Goal: Check status: Check status

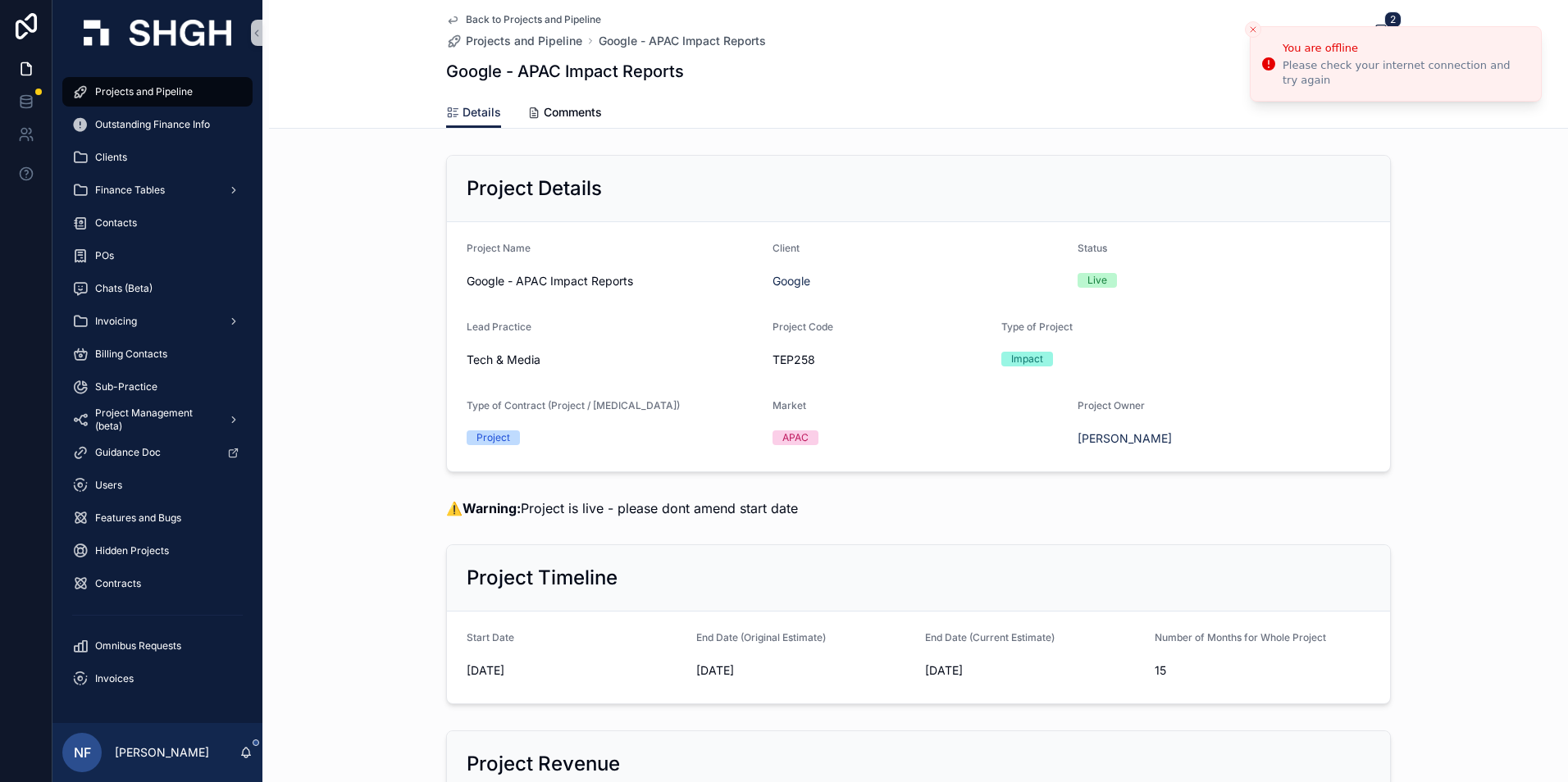
scroll to position [2131, 0]
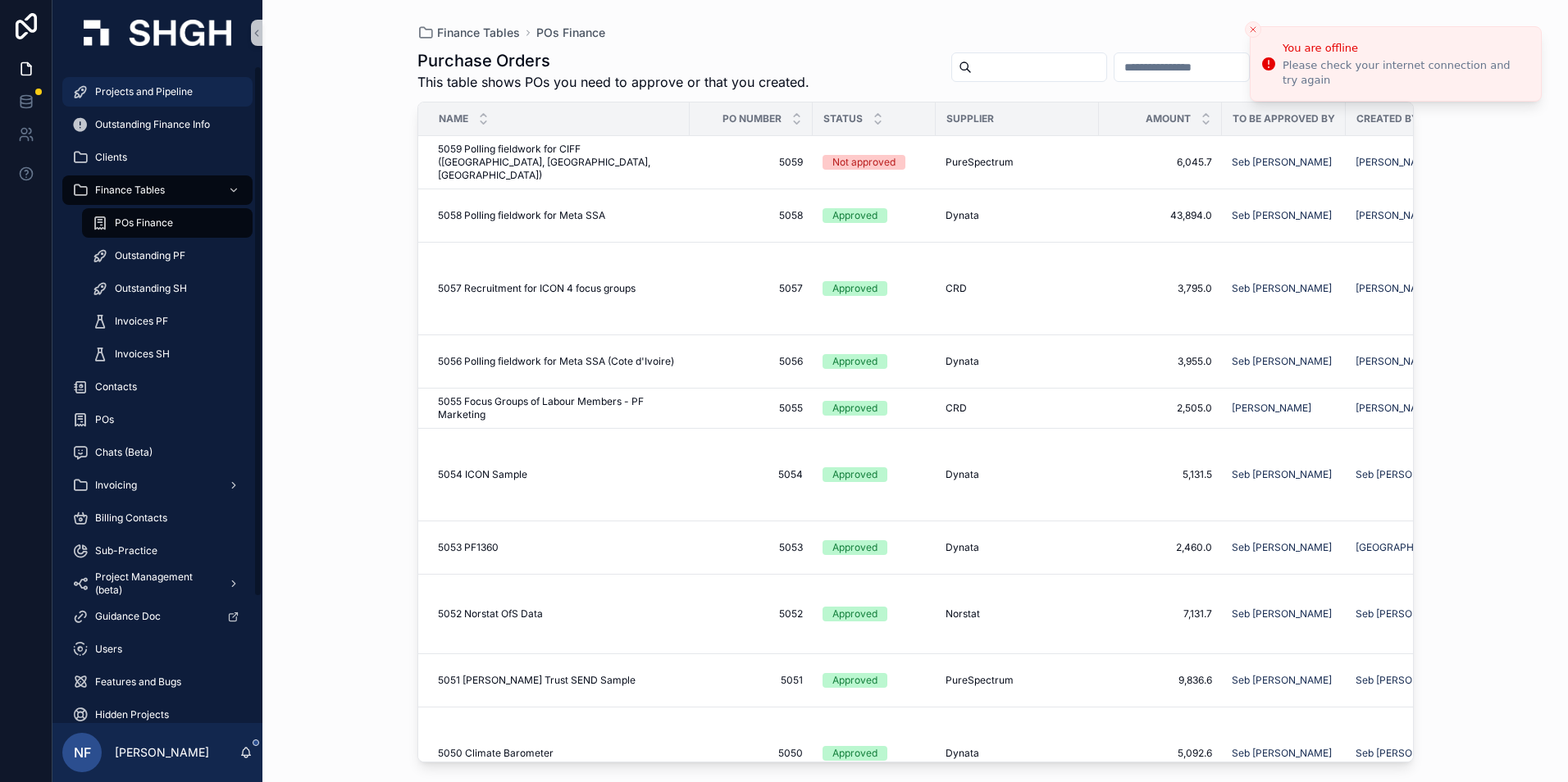
click at [150, 97] on span "Projects and Pipeline" at bounding box center [144, 91] width 98 height 13
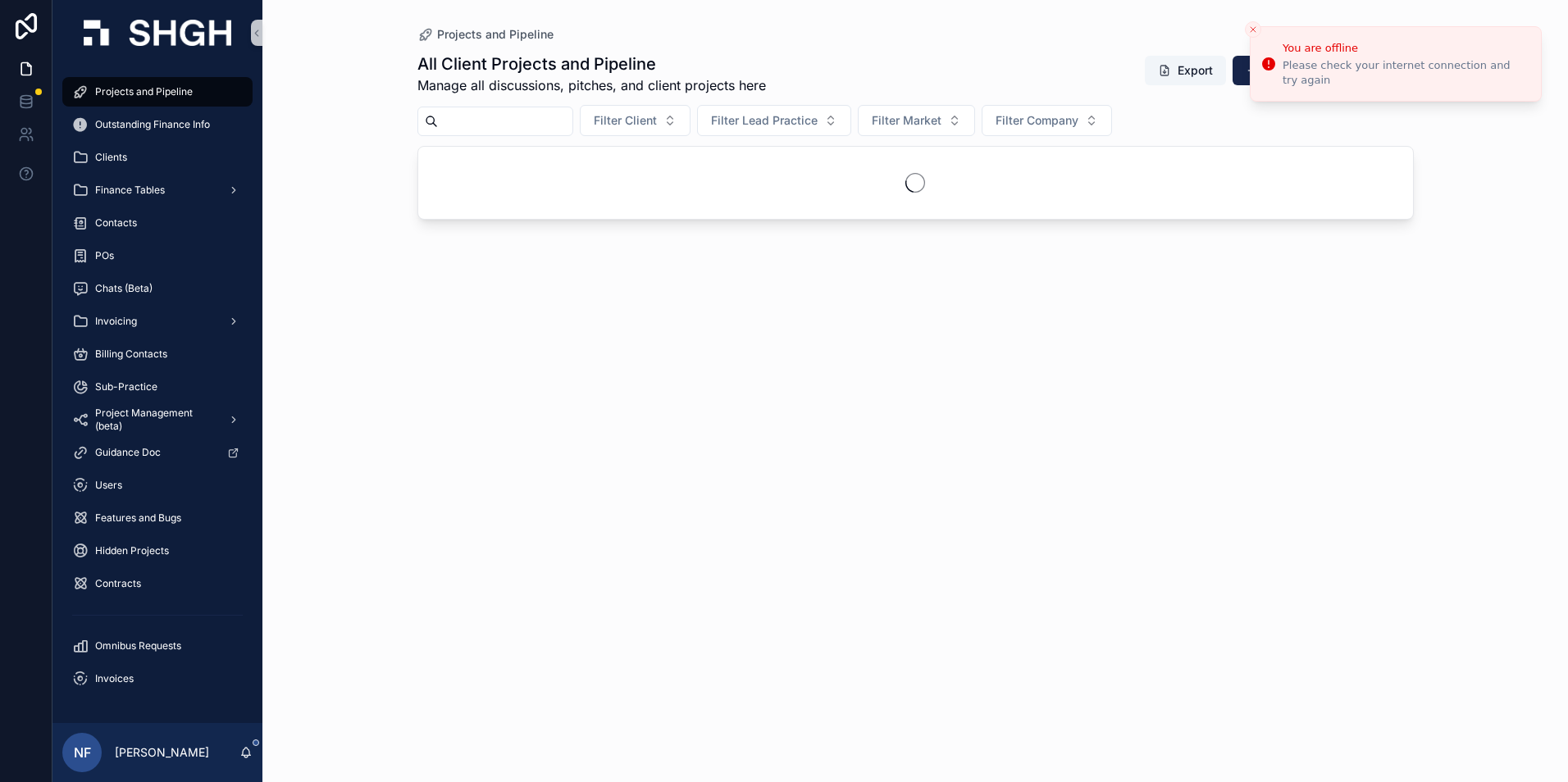
click at [507, 118] on input "scrollable content" at bounding box center [505, 121] width 135 height 23
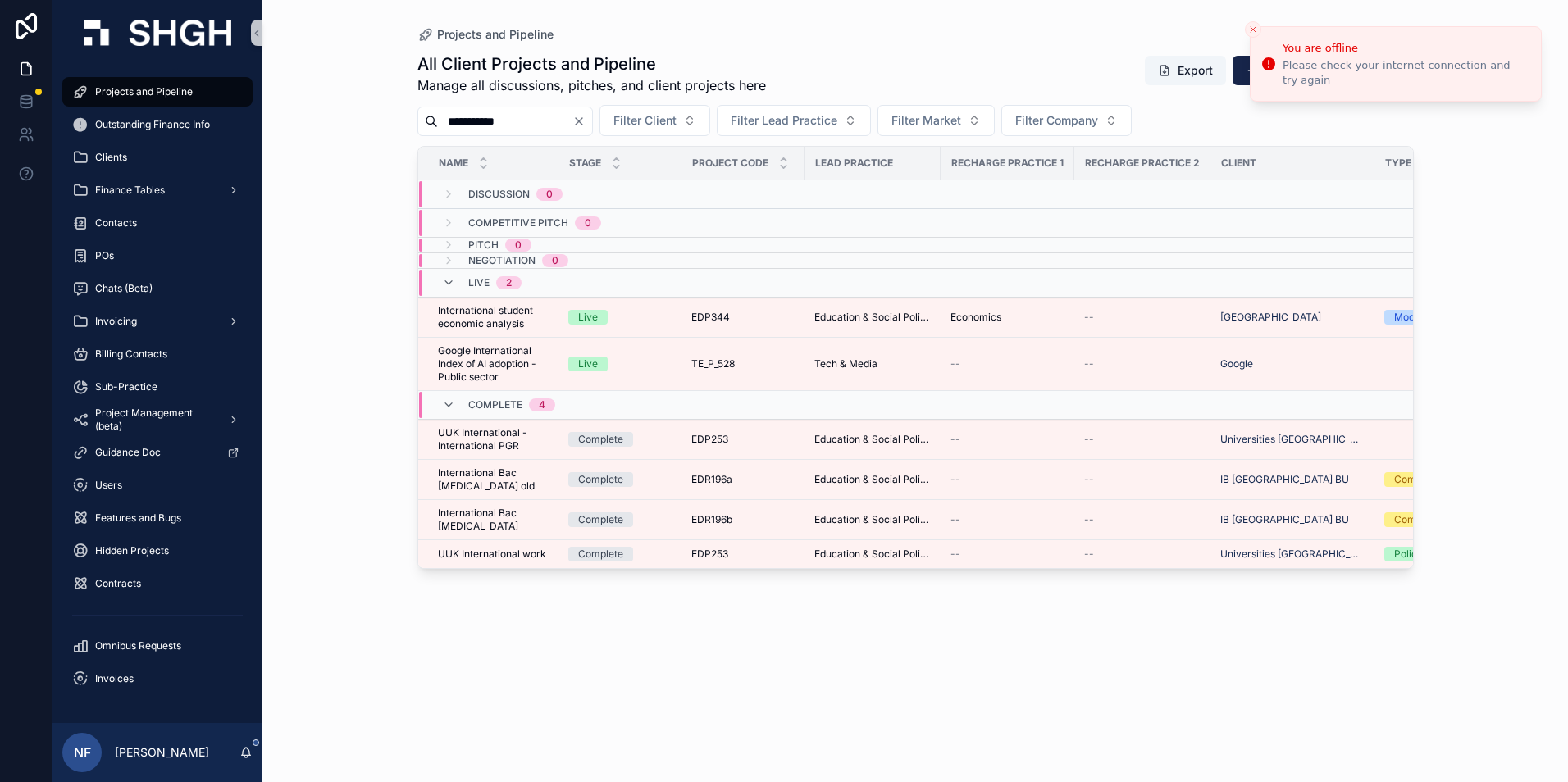
click at [534, 124] on input "**********" at bounding box center [505, 121] width 135 height 23
type input "*"
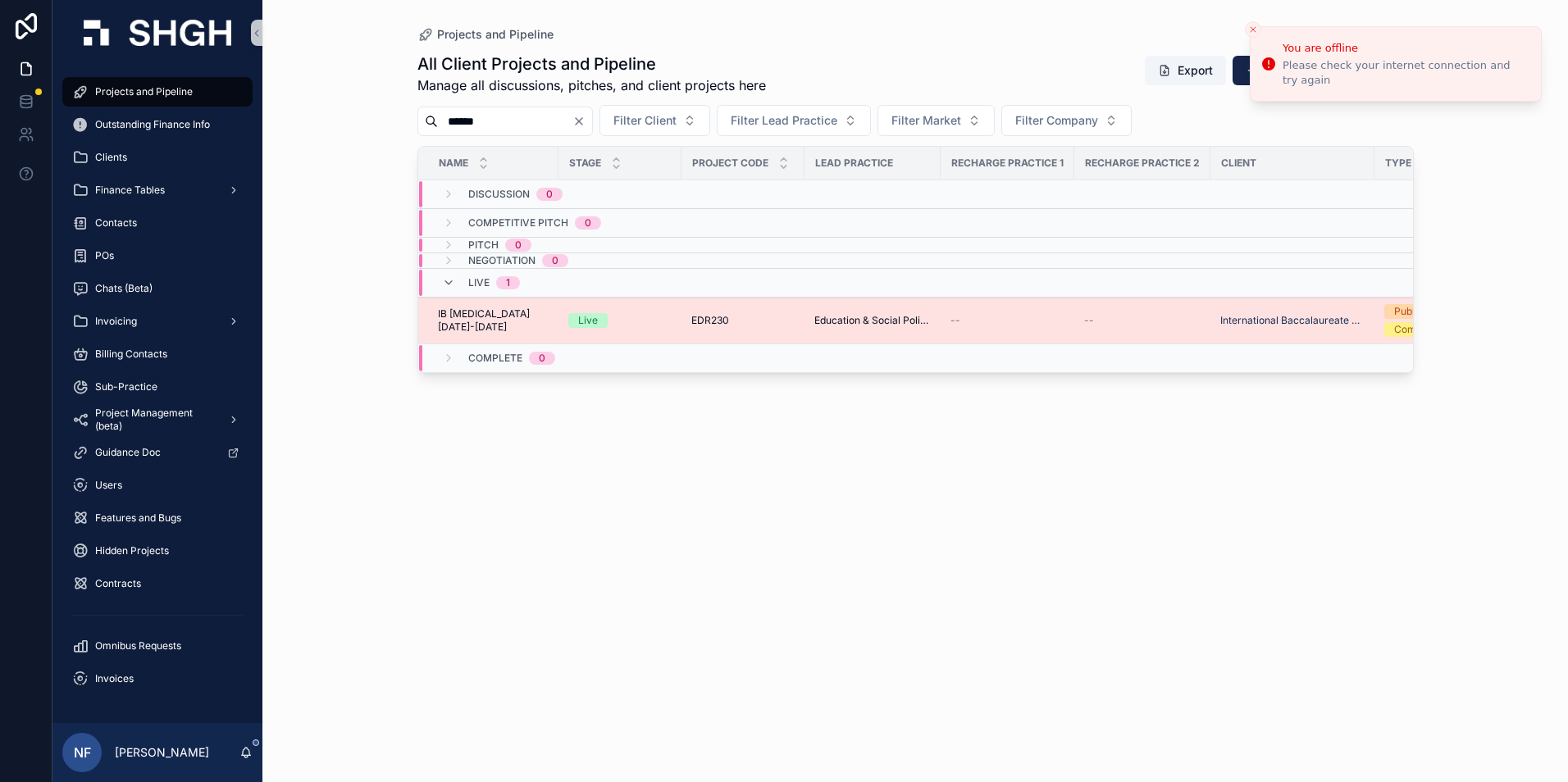
type input "******"
click at [477, 316] on span "IB [MEDICAL_DATA] [DATE]-[DATE]" at bounding box center [493, 320] width 111 height 27
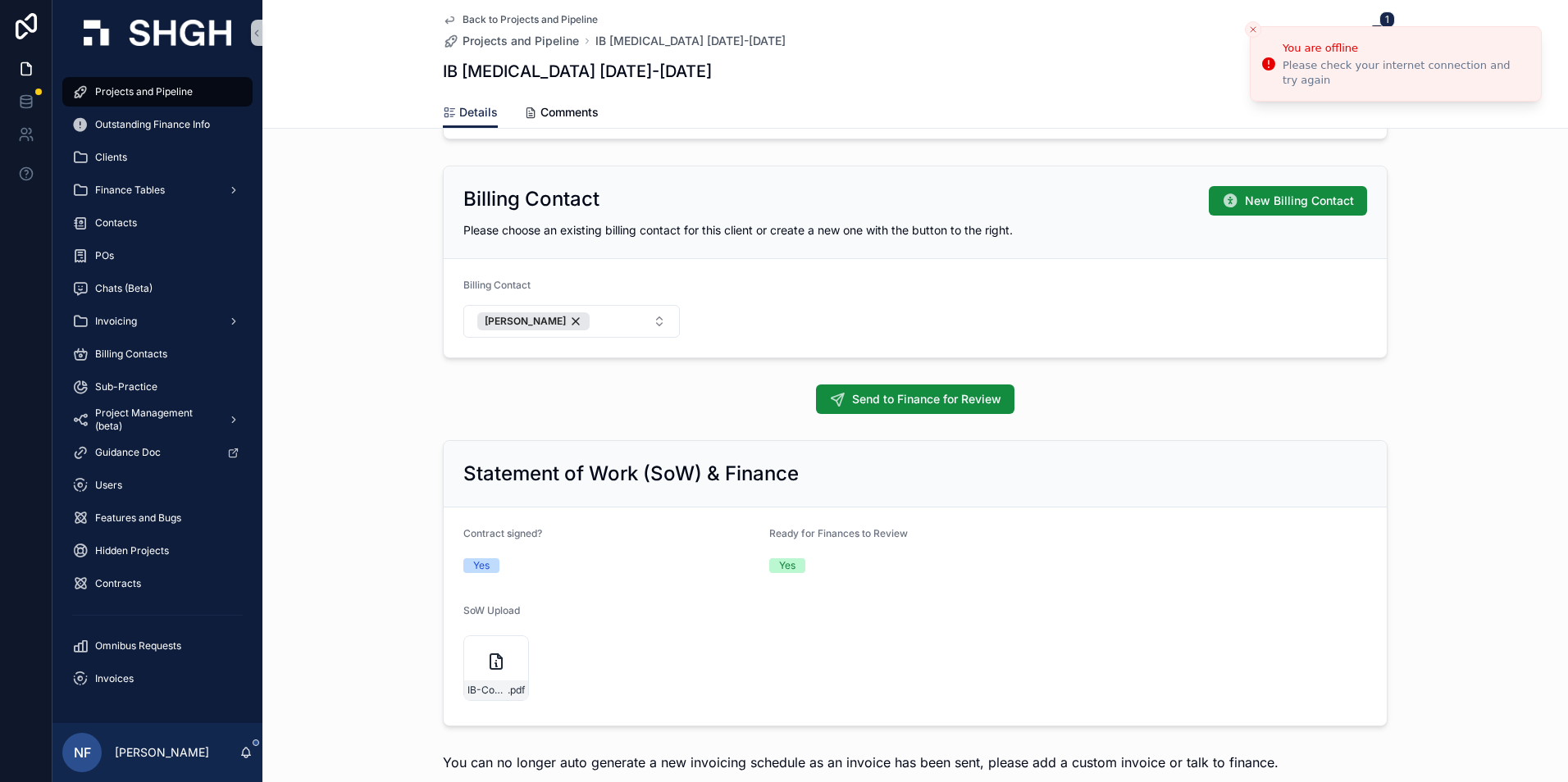
scroll to position [1476, 0]
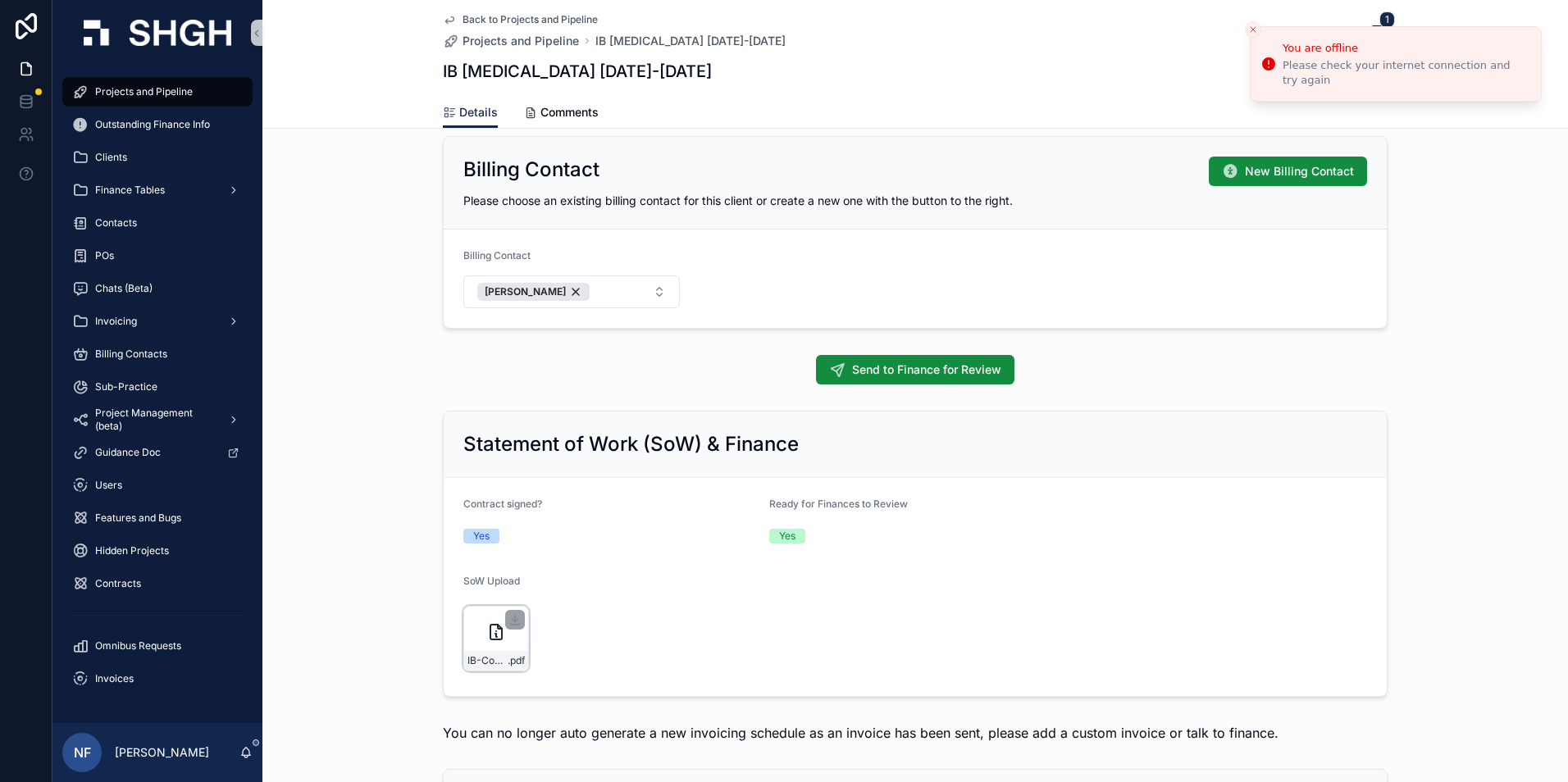
click at [495, 665] on span "IB-Contract-Final-Signed" at bounding box center [487, 660] width 40 height 13
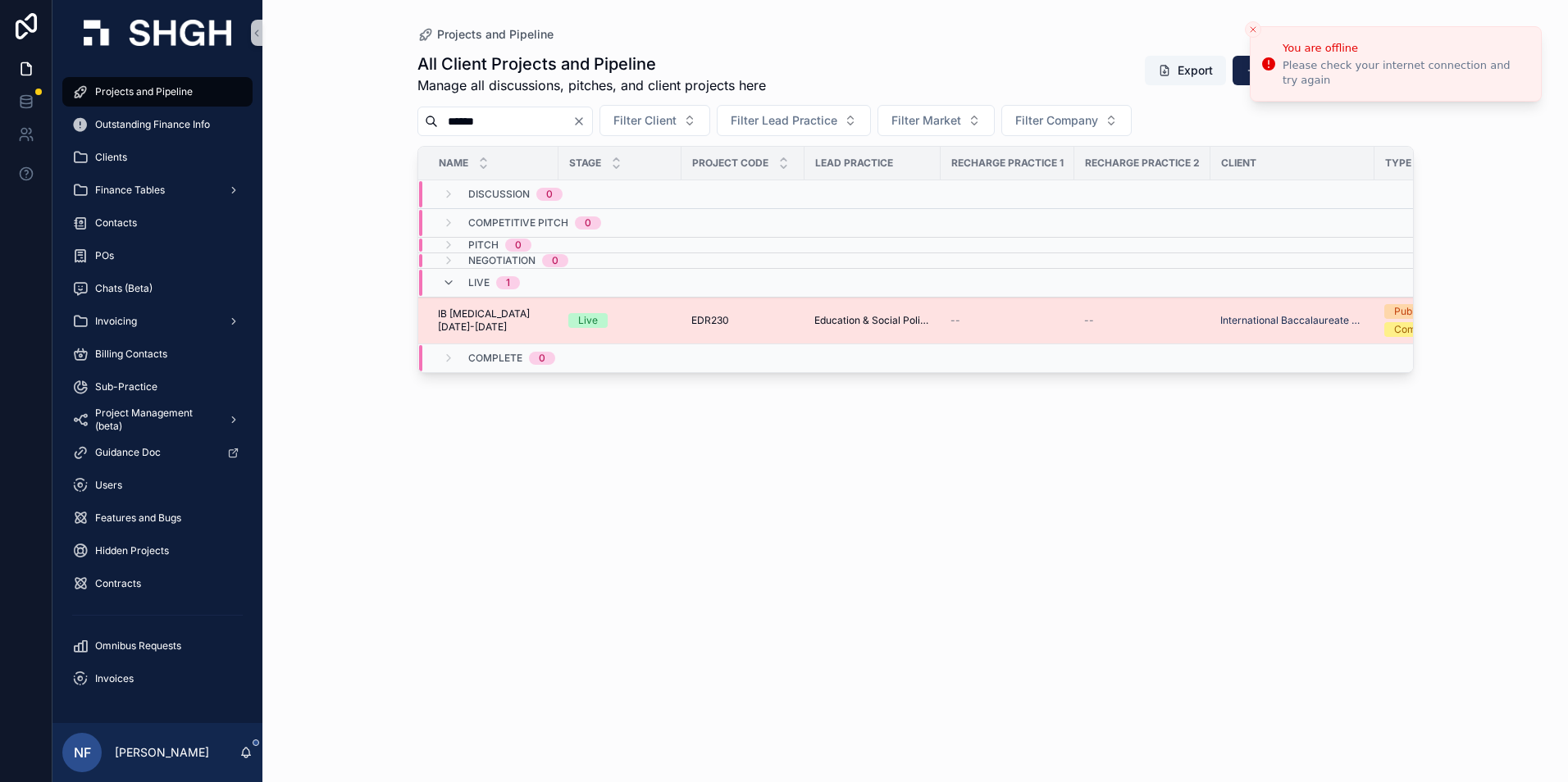
click at [453, 318] on span "IB [MEDICAL_DATA] [DATE]-[DATE]" at bounding box center [493, 320] width 111 height 27
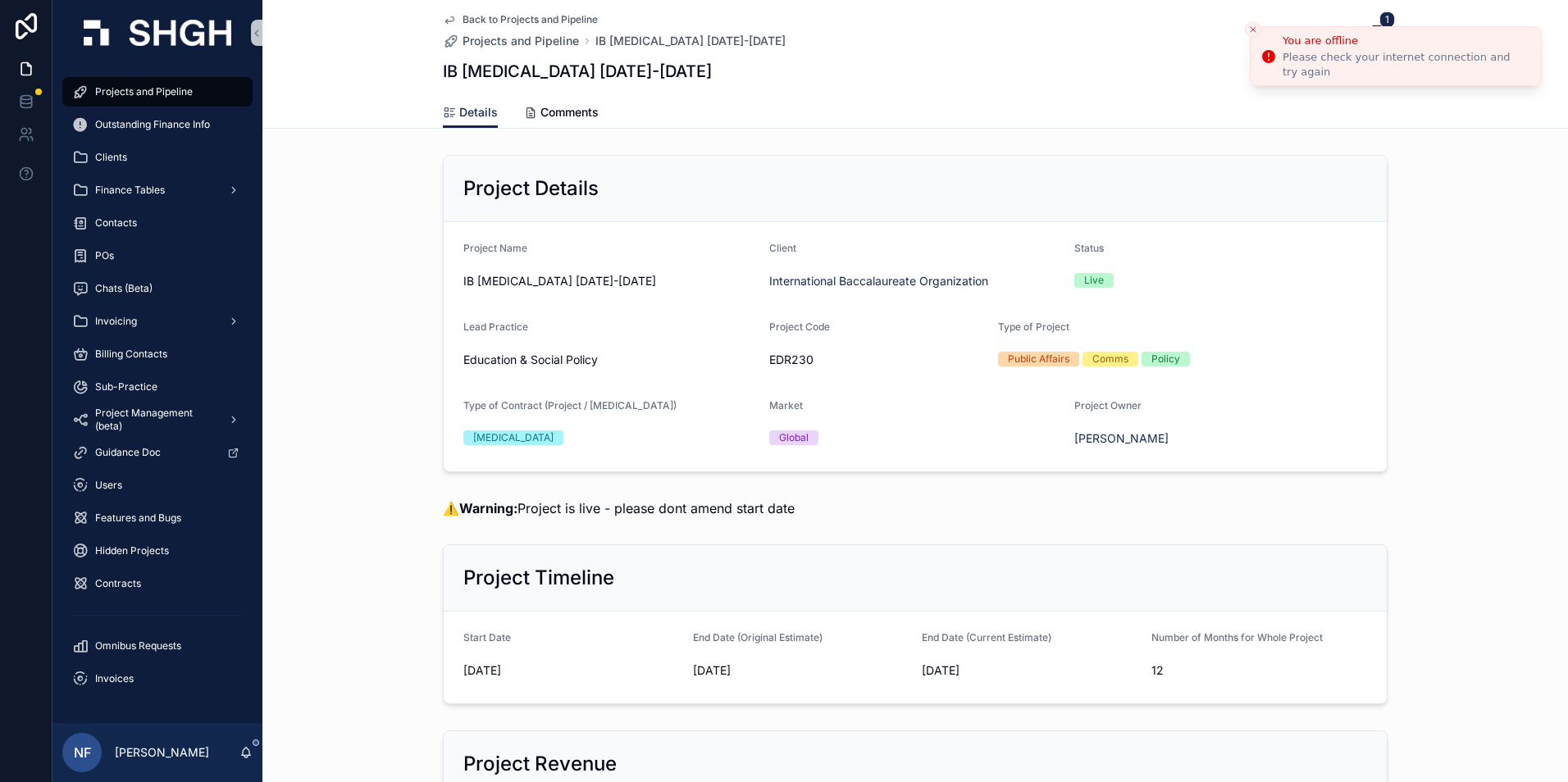
click at [1182, 71] on div "IB Retainer 2025-2026 Edit" at bounding box center [915, 71] width 945 height 31
click at [1244, 27] on div "Back to Projects and Pipeline Projects and Pipeline IB Retainer 2025-2026 1" at bounding box center [915, 31] width 945 height 36
click at [1253, 24] on button "Close toast" at bounding box center [1253, 29] width 16 height 16
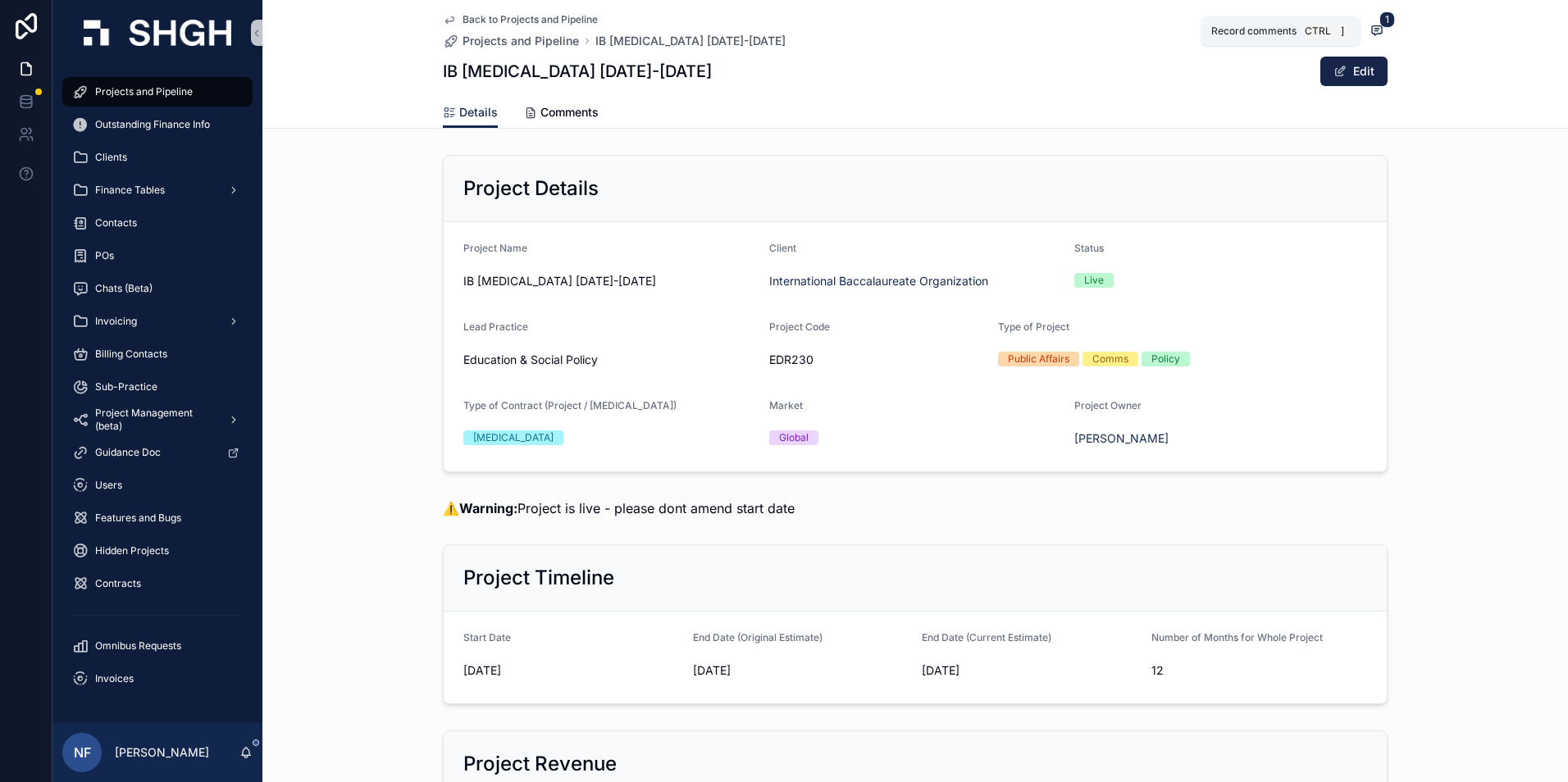
click at [1377, 29] on icon "scrollable content" at bounding box center [1377, 30] width 9 height 9
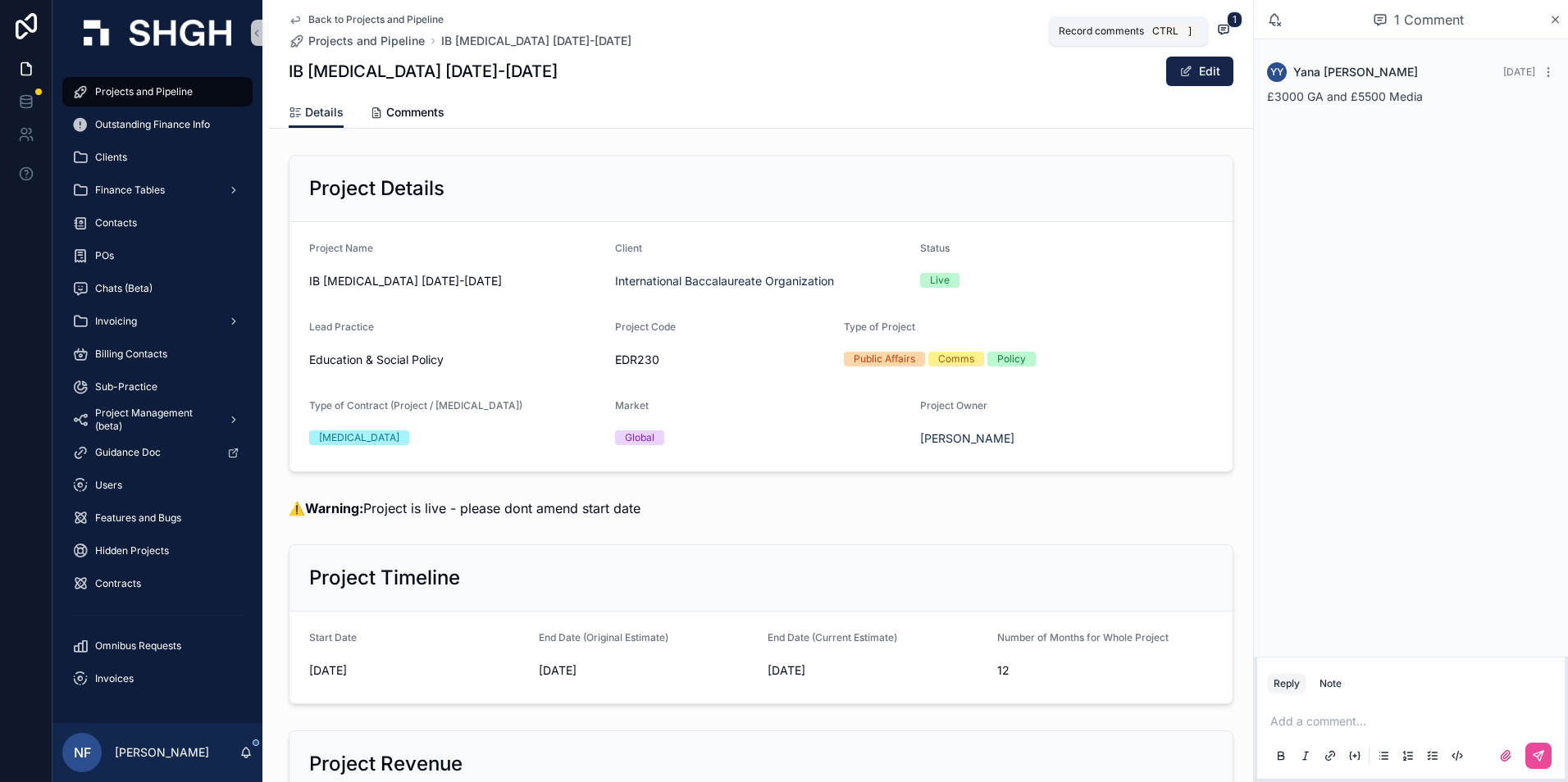
click at [1153, 29] on span "Ctrl" at bounding box center [1165, 31] width 29 height 16
drag, startPoint x: 318, startPoint y: 282, endPoint x: 428, endPoint y: 282, distance: 110.0
click at [428, 282] on span "IB [MEDICAL_DATA] [DATE]-[DATE]" at bounding box center [455, 281] width 293 height 16
drag, startPoint x: 428, startPoint y: 282, endPoint x: 415, endPoint y: 282, distance: 13.0
copy span "Retainer 2025-2026"
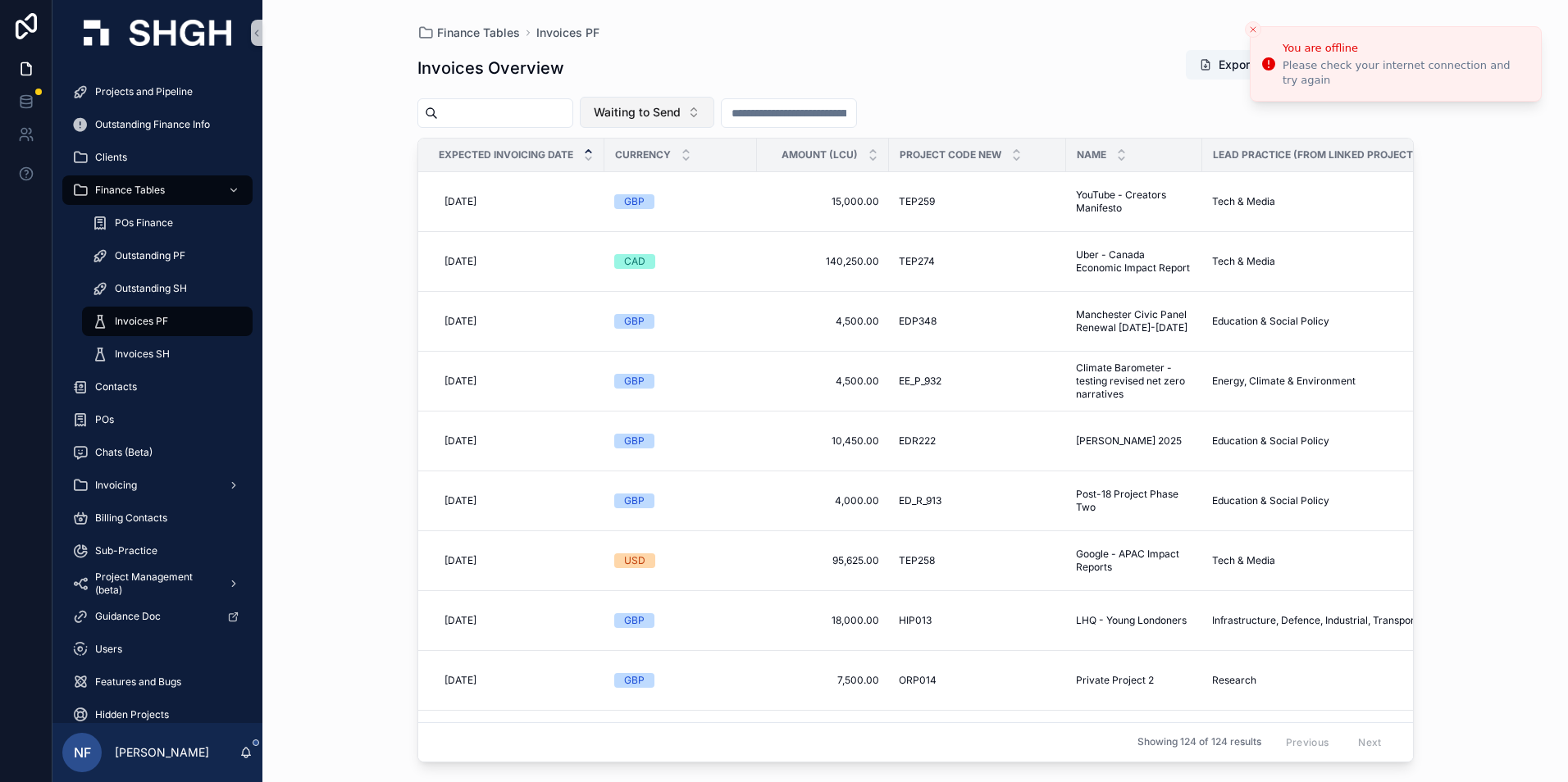
click at [681, 106] on span "Waiting to Send" at bounding box center [636, 112] width 87 height 16
click at [628, 234] on div "Sent" at bounding box center [688, 231] width 197 height 27
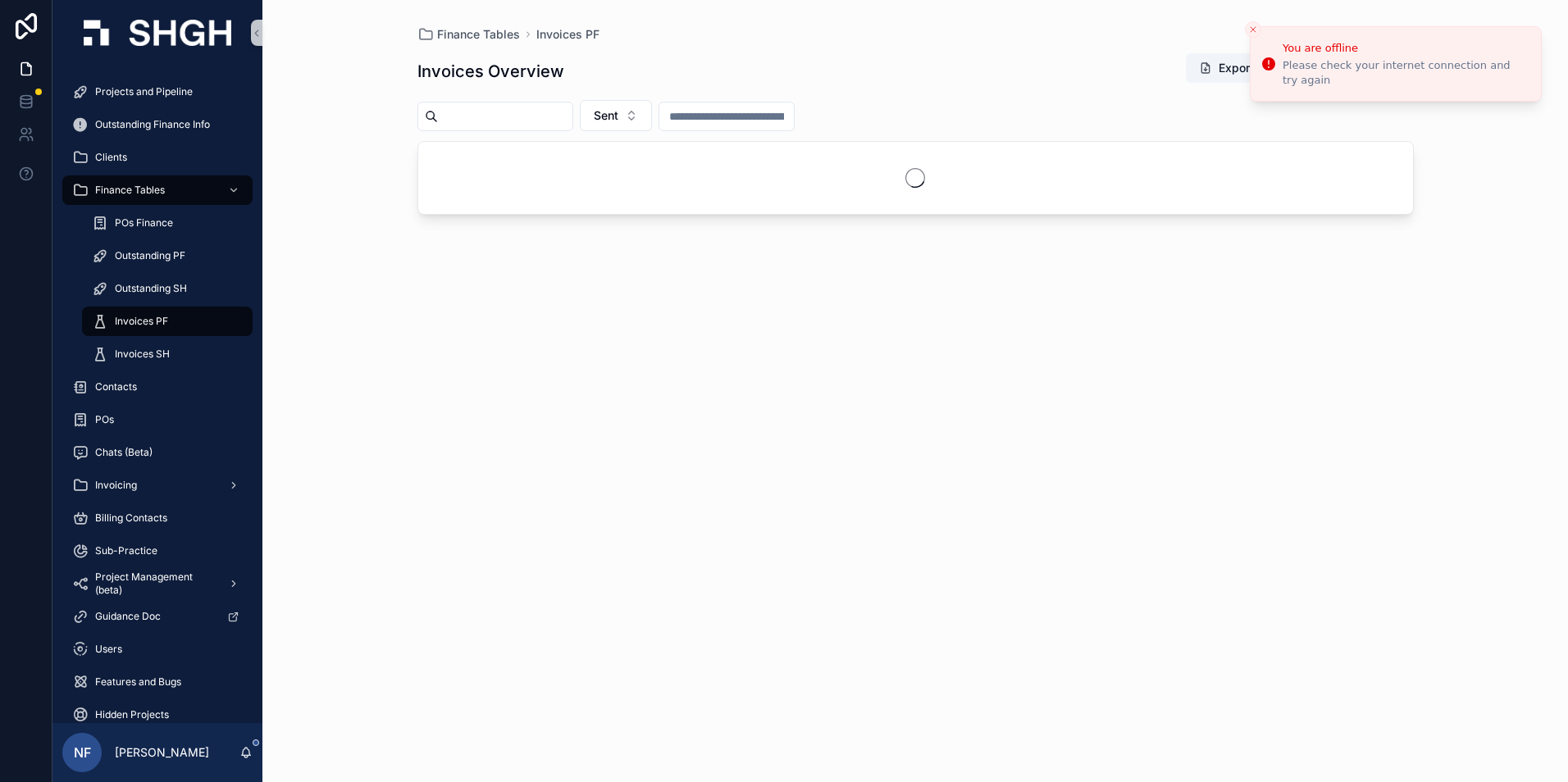
click at [509, 127] on input "scrollable content" at bounding box center [505, 116] width 135 height 23
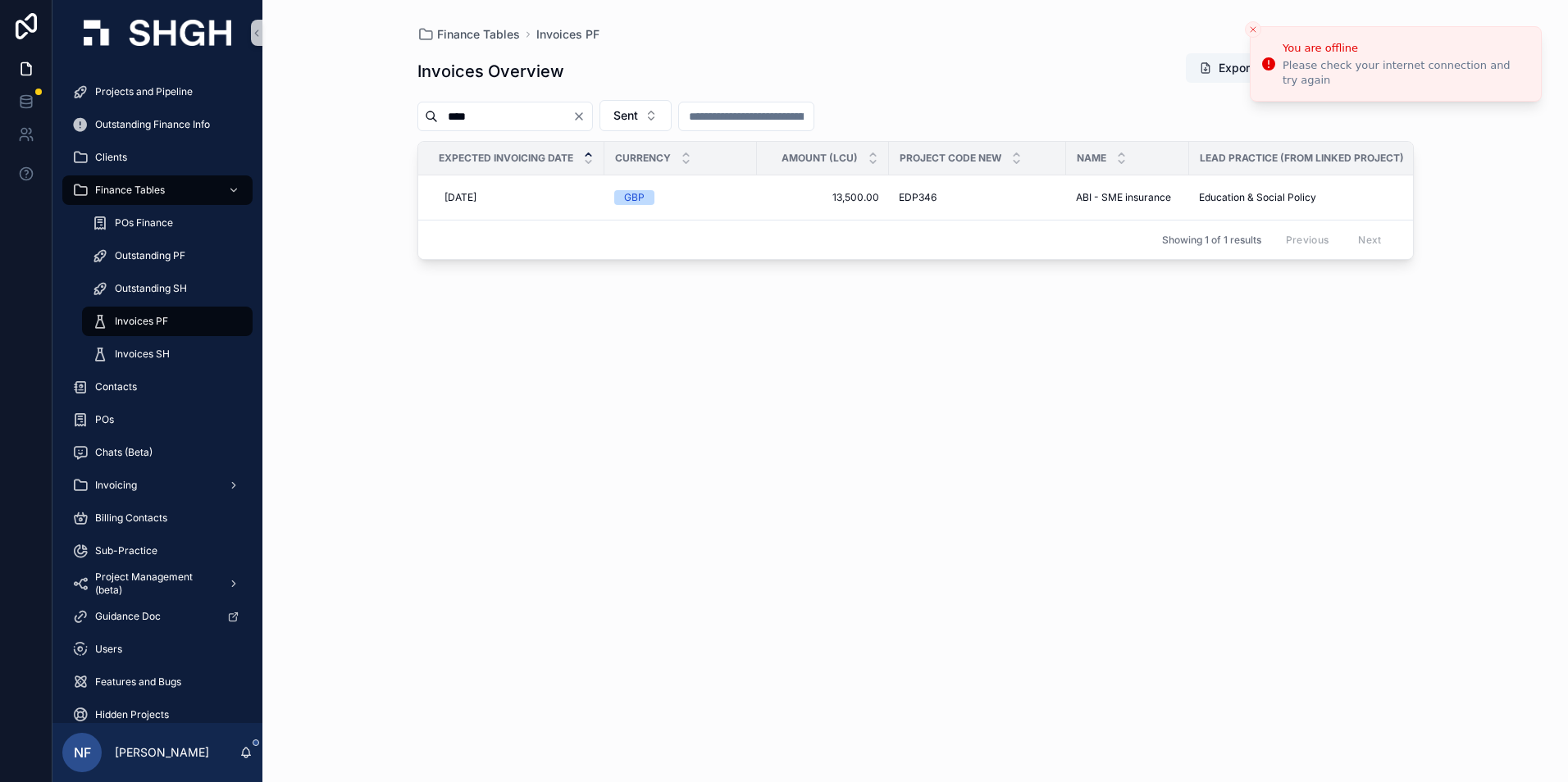
type input "****"
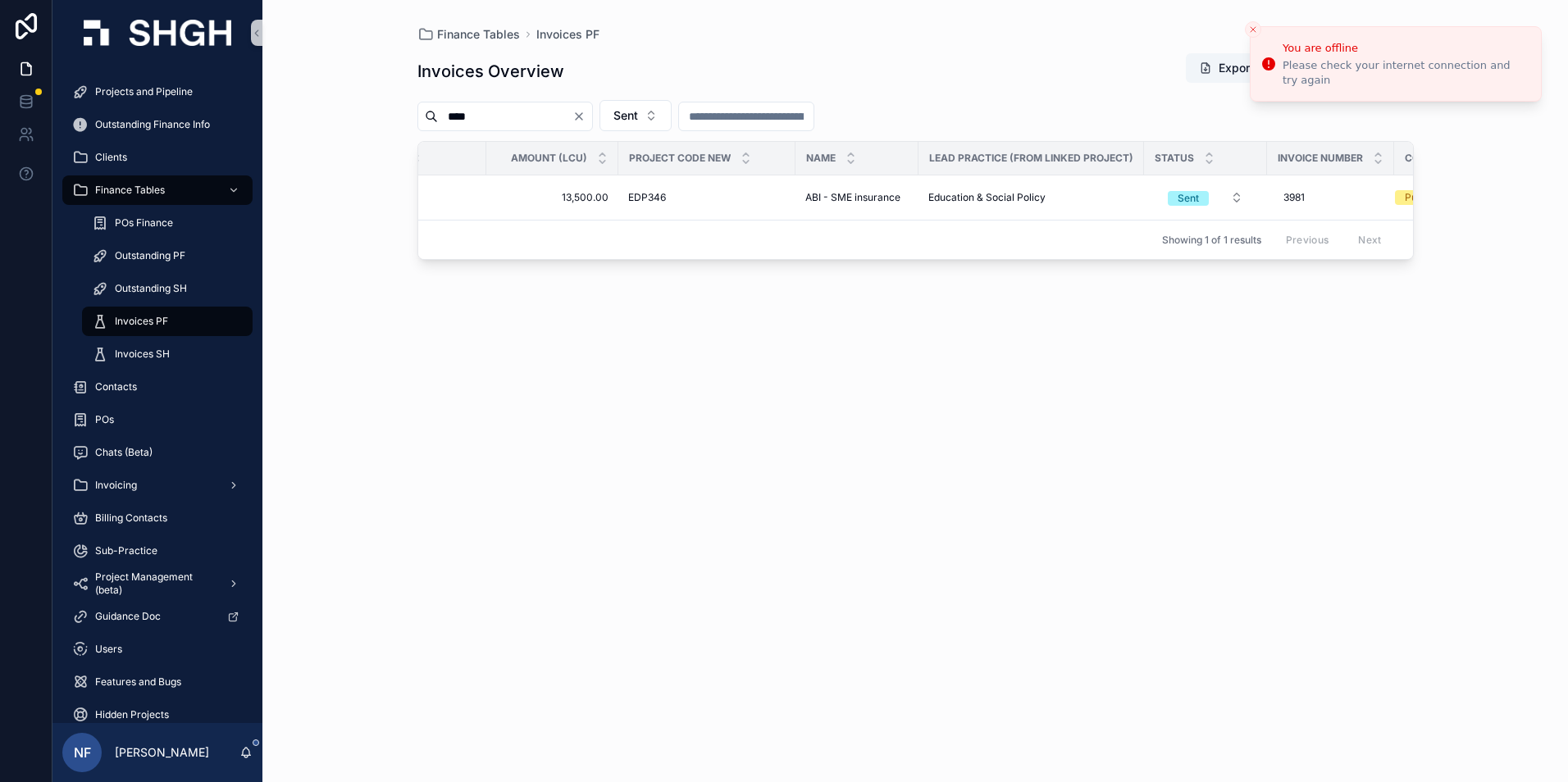
scroll to position [0, 291]
click at [1149, 194] on span "Sent" at bounding box center [1168, 198] width 41 height 15
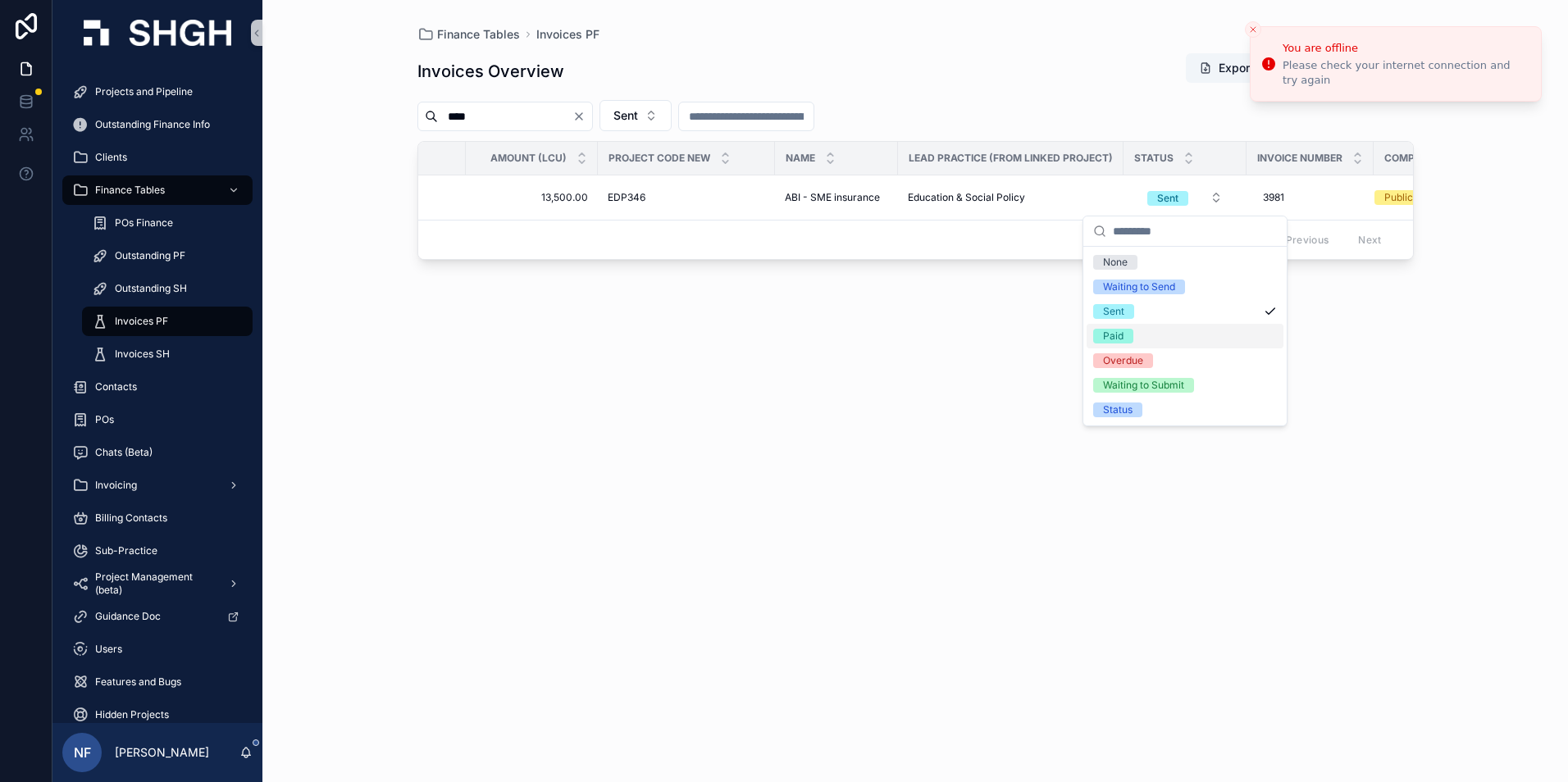
click at [1121, 337] on div "Paid" at bounding box center [1113, 336] width 21 height 15
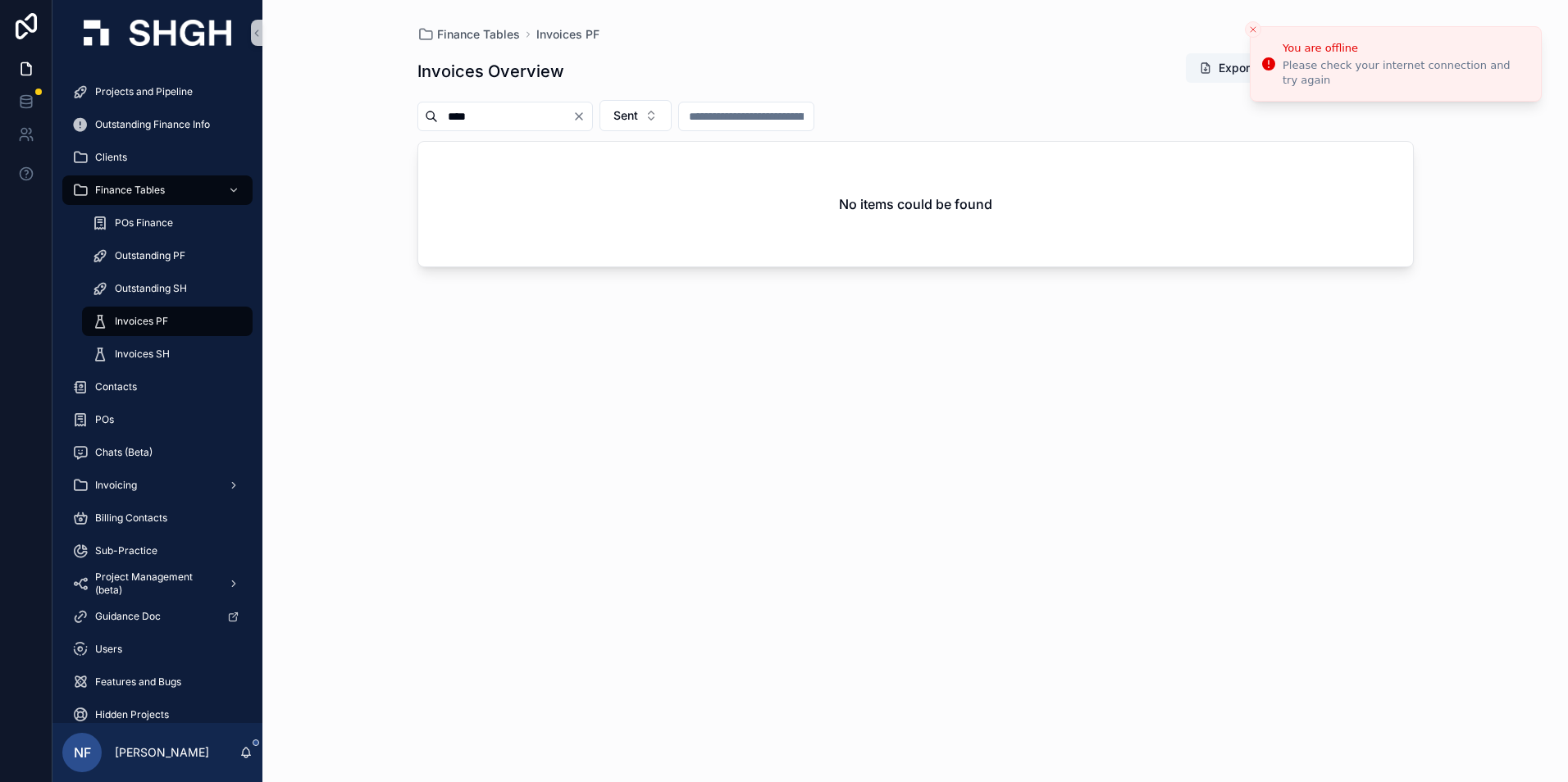
click at [733, 39] on div "Finance Tables Invoices PF" at bounding box center [915, 34] width 996 height 16
click at [158, 253] on span "Outstanding PF" at bounding box center [150, 255] width 70 height 13
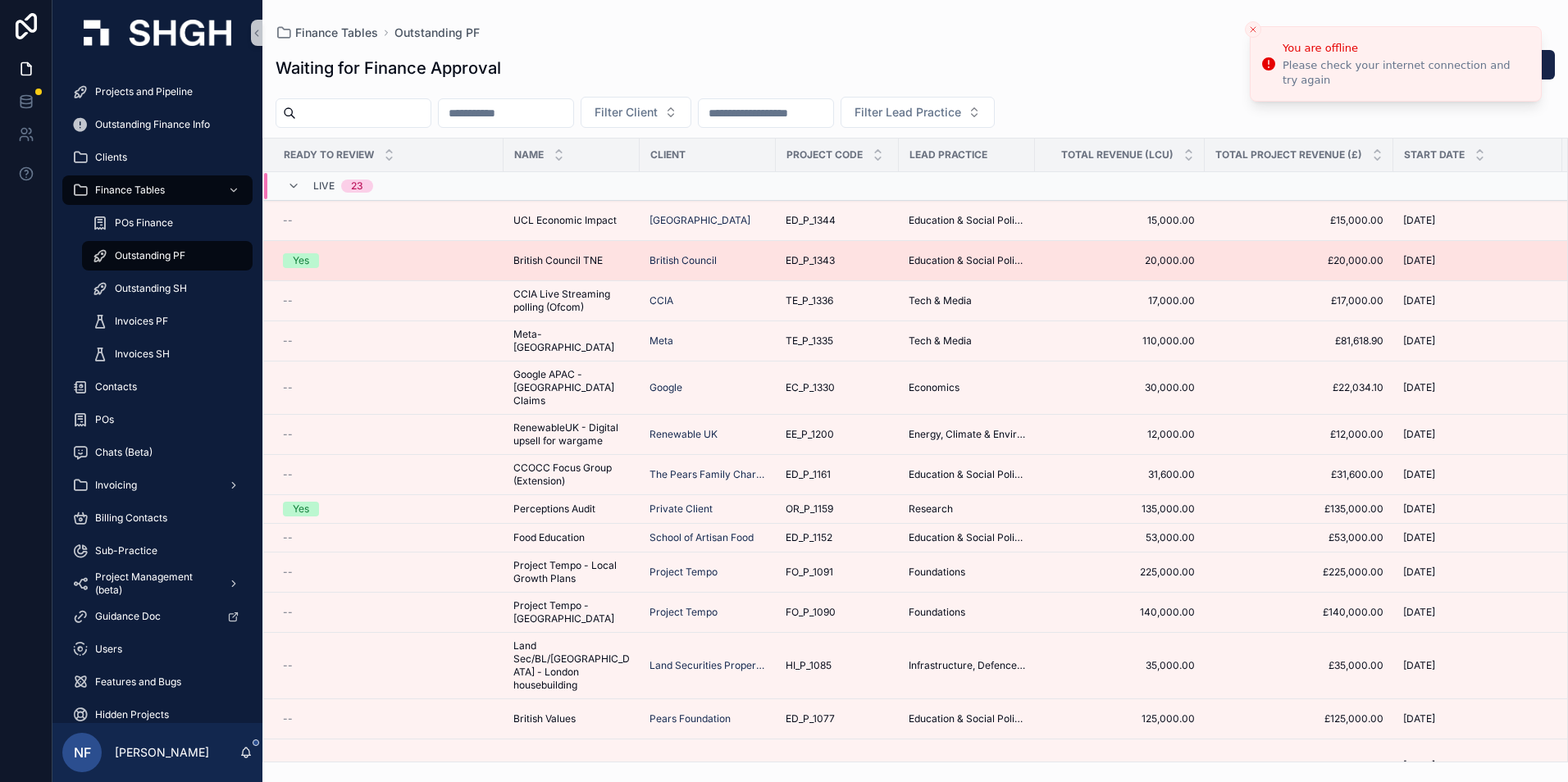
click at [362, 269] on td "Yes" at bounding box center [384, 261] width 240 height 40
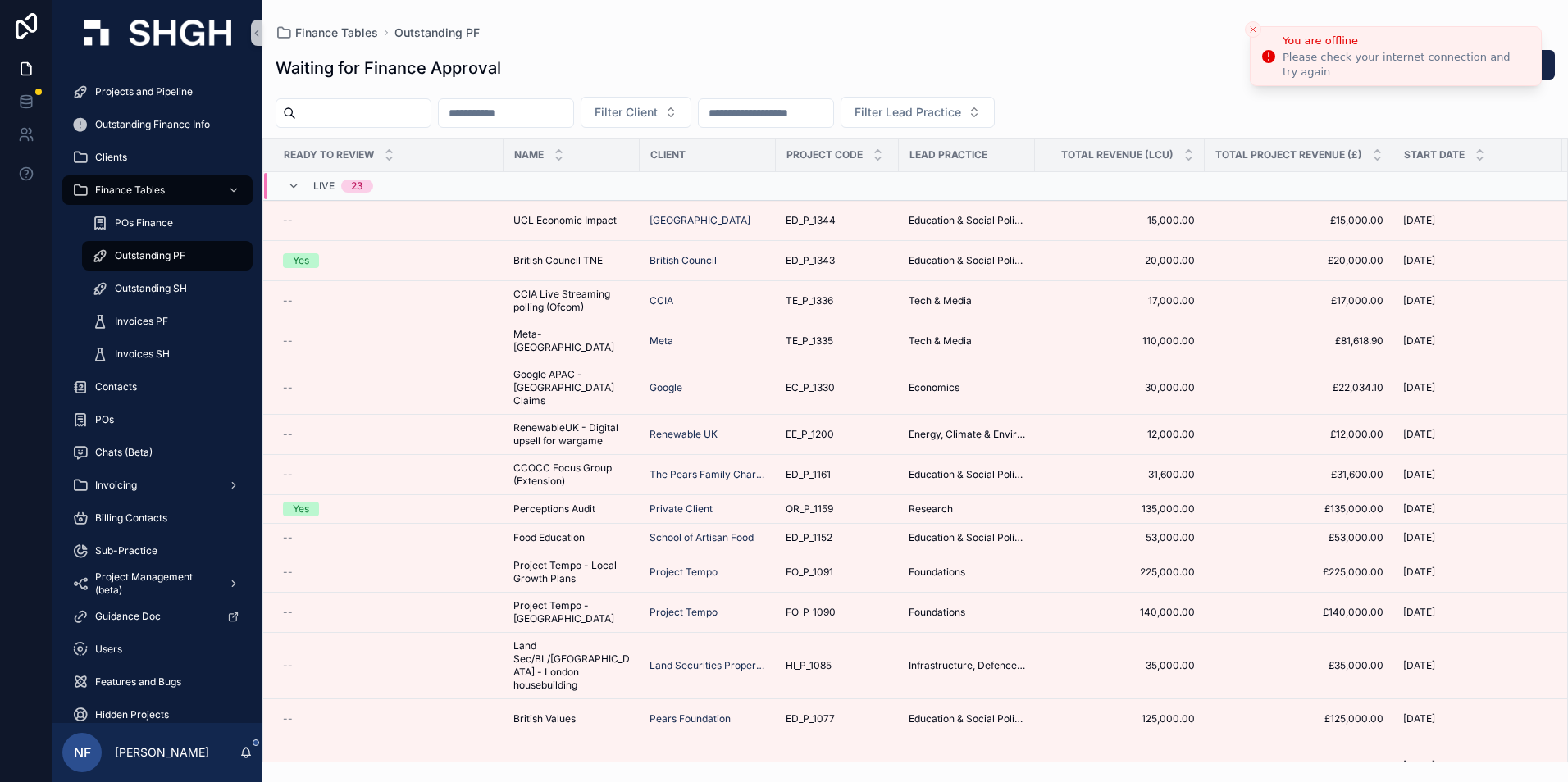
click at [1255, 25] on icon "Close toast" at bounding box center [1253, 29] width 9 height 9
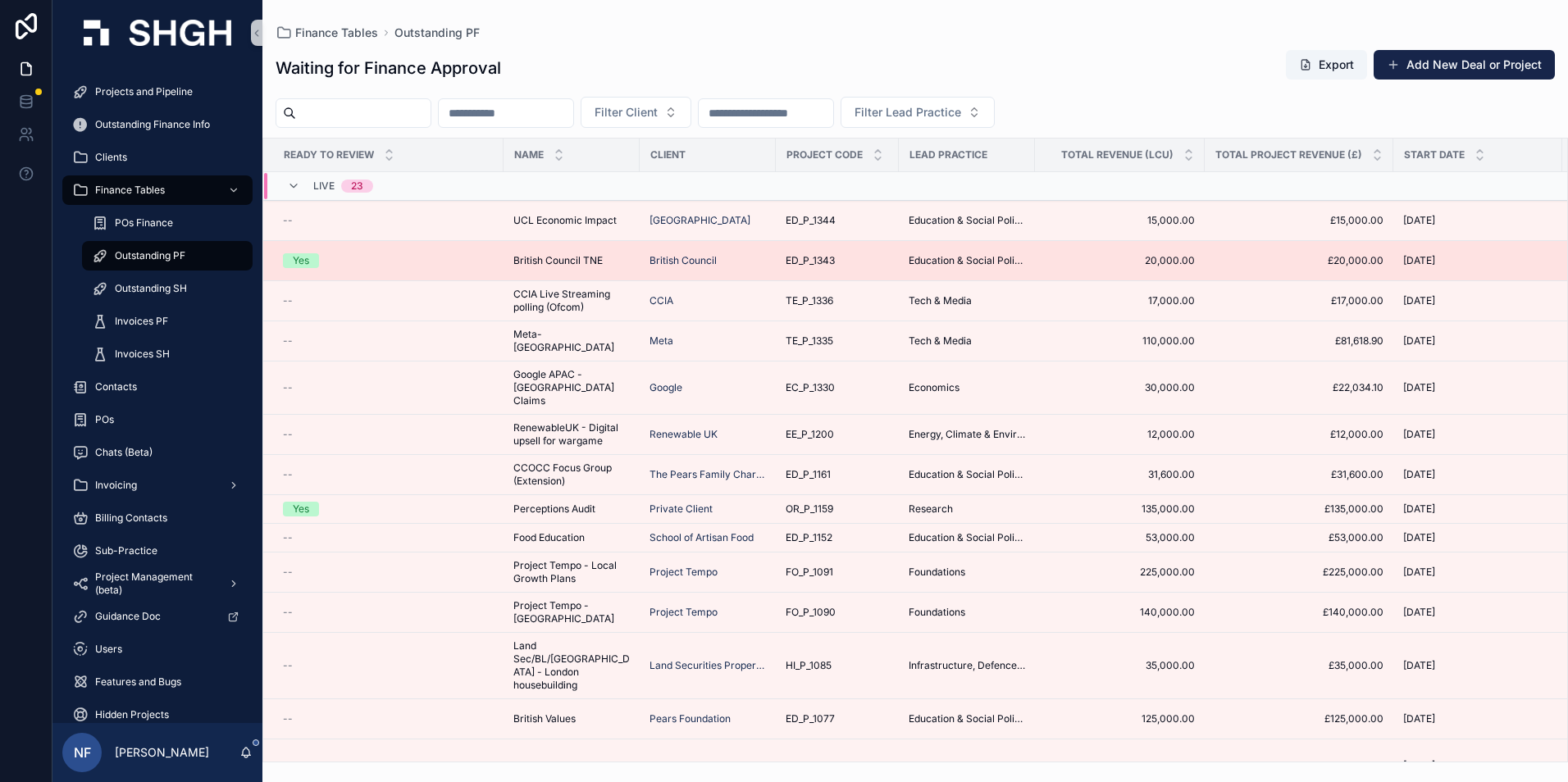
click at [309, 257] on div "Yes" at bounding box center [301, 260] width 16 height 15
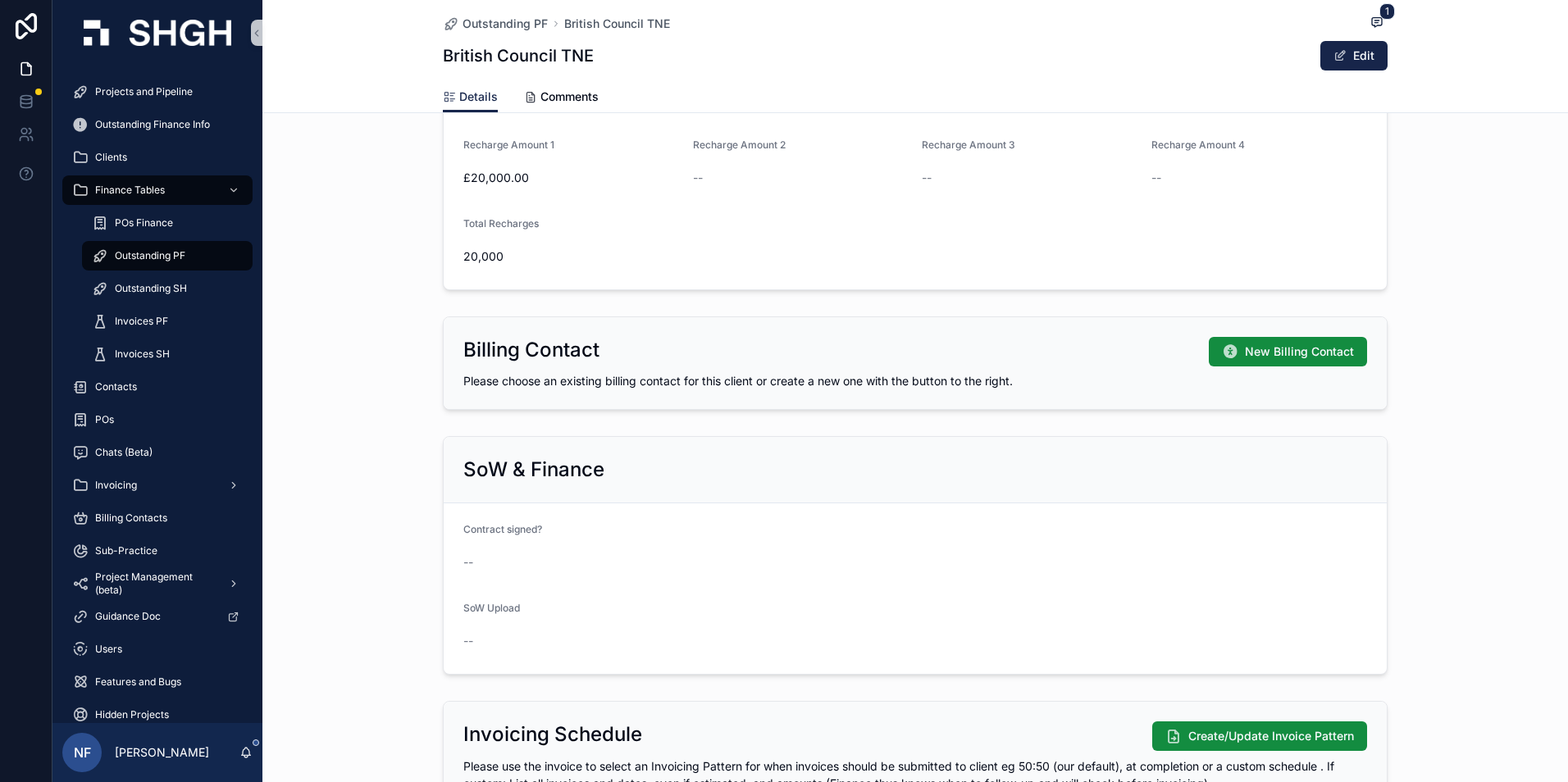
scroll to position [1312, 0]
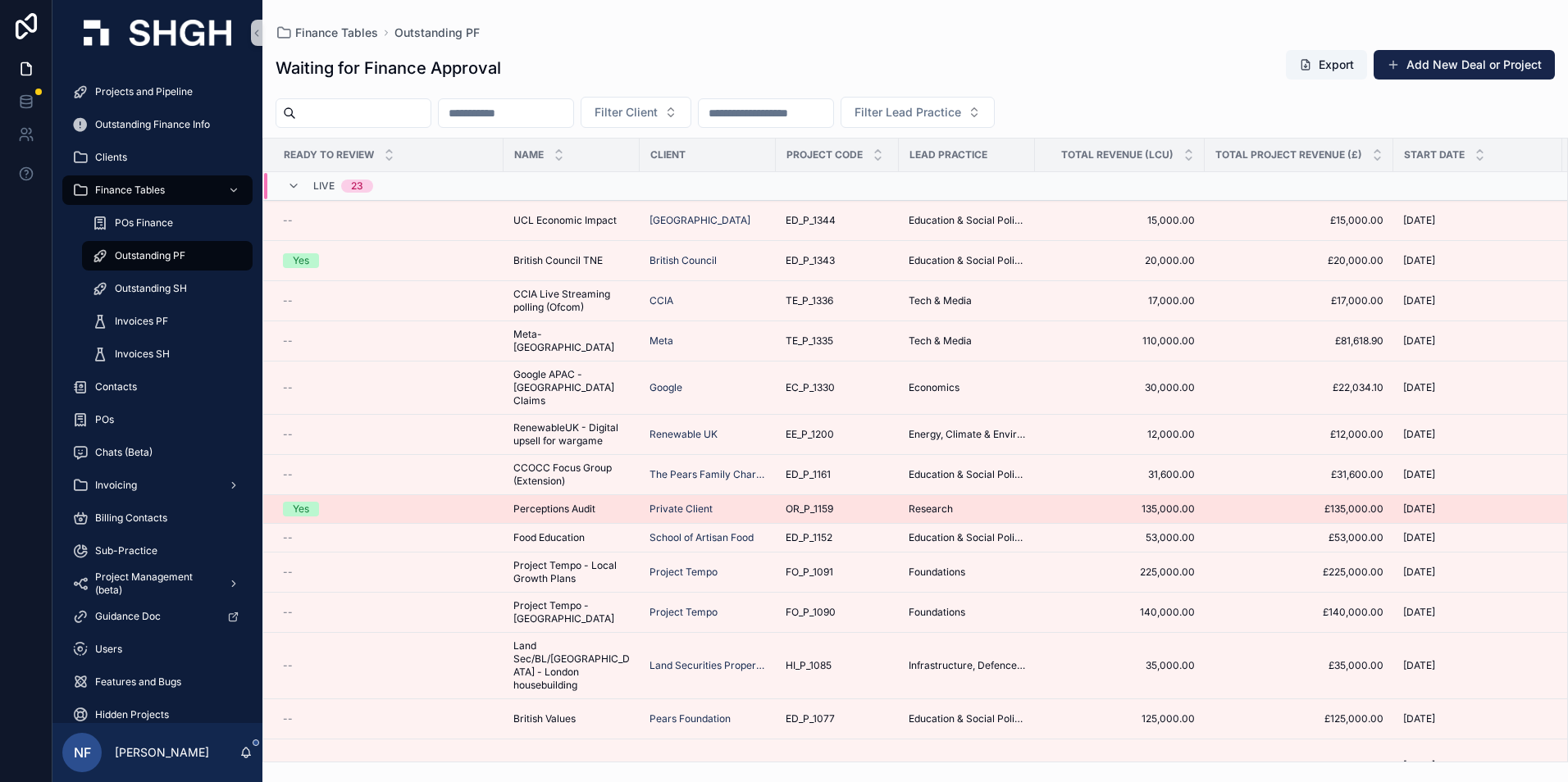
click at [320, 501] on div "Yes" at bounding box center [387, 508] width 210 height 15
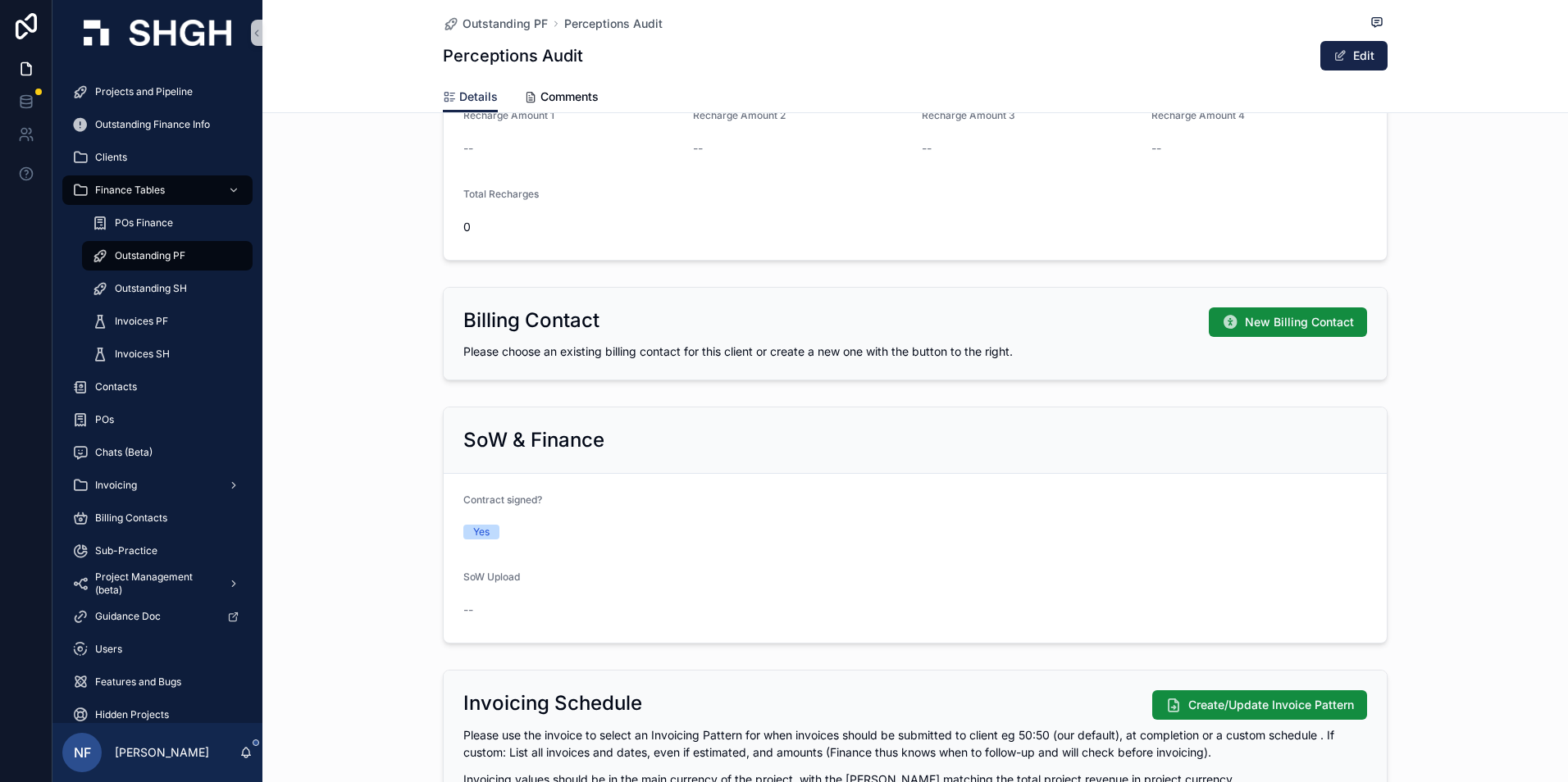
scroll to position [1148, 0]
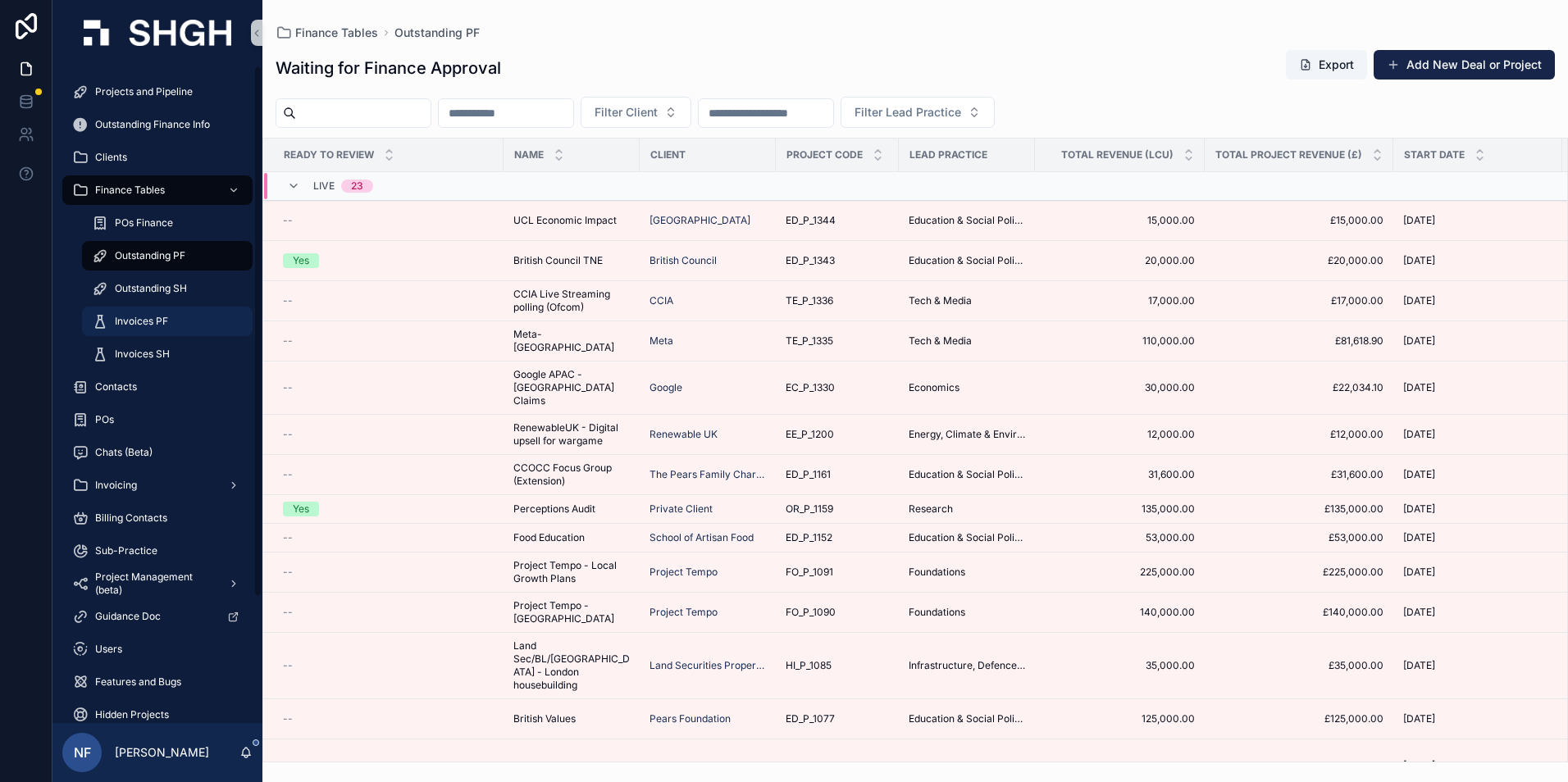
click at [162, 318] on span "Invoices PF" at bounding box center [142, 321] width 53 height 13
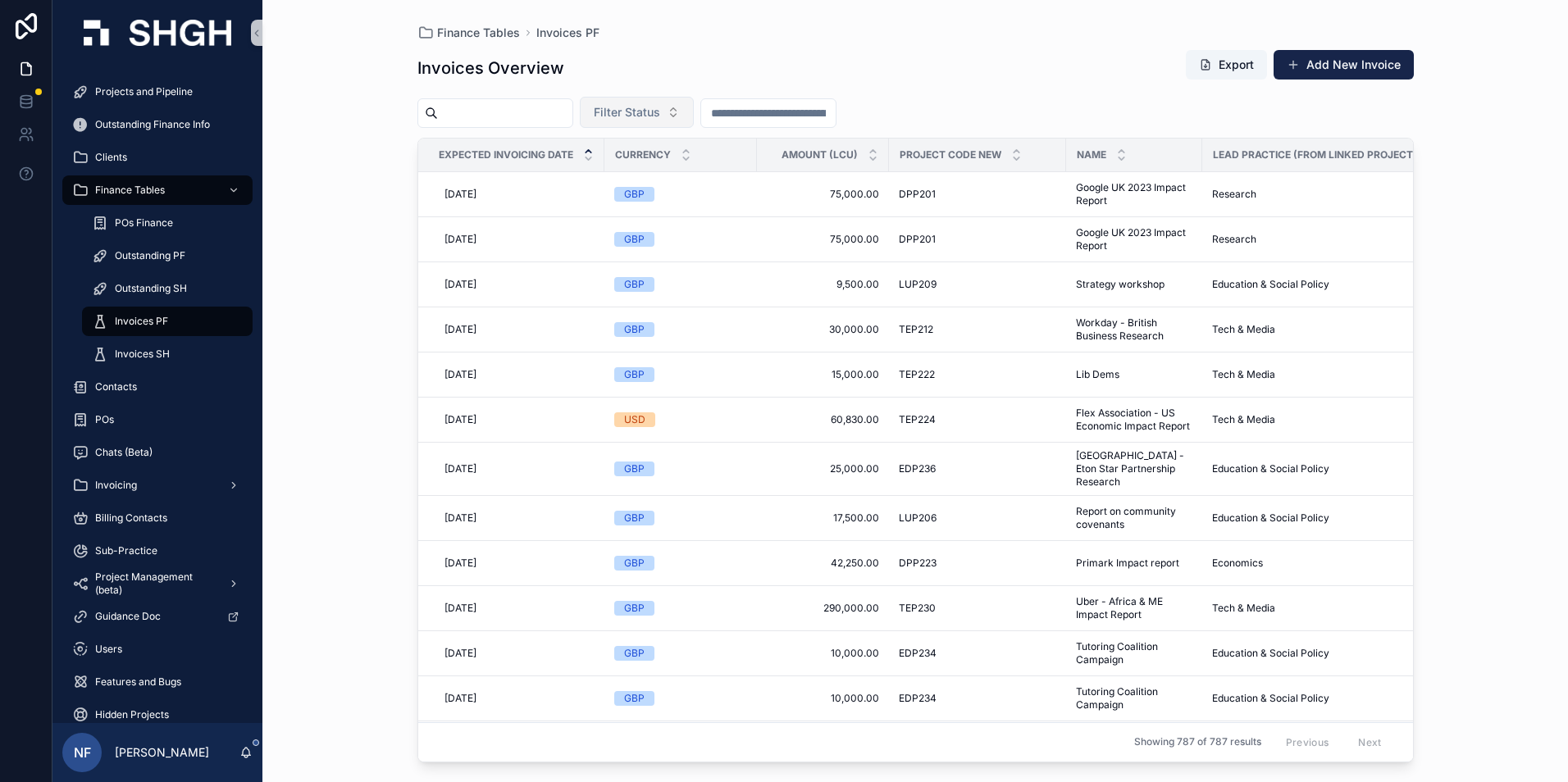
click at [660, 118] on span "Filter Status" at bounding box center [626, 112] width 66 height 16
click at [643, 181] on div "Waiting to Send" at bounding box center [678, 179] width 197 height 27
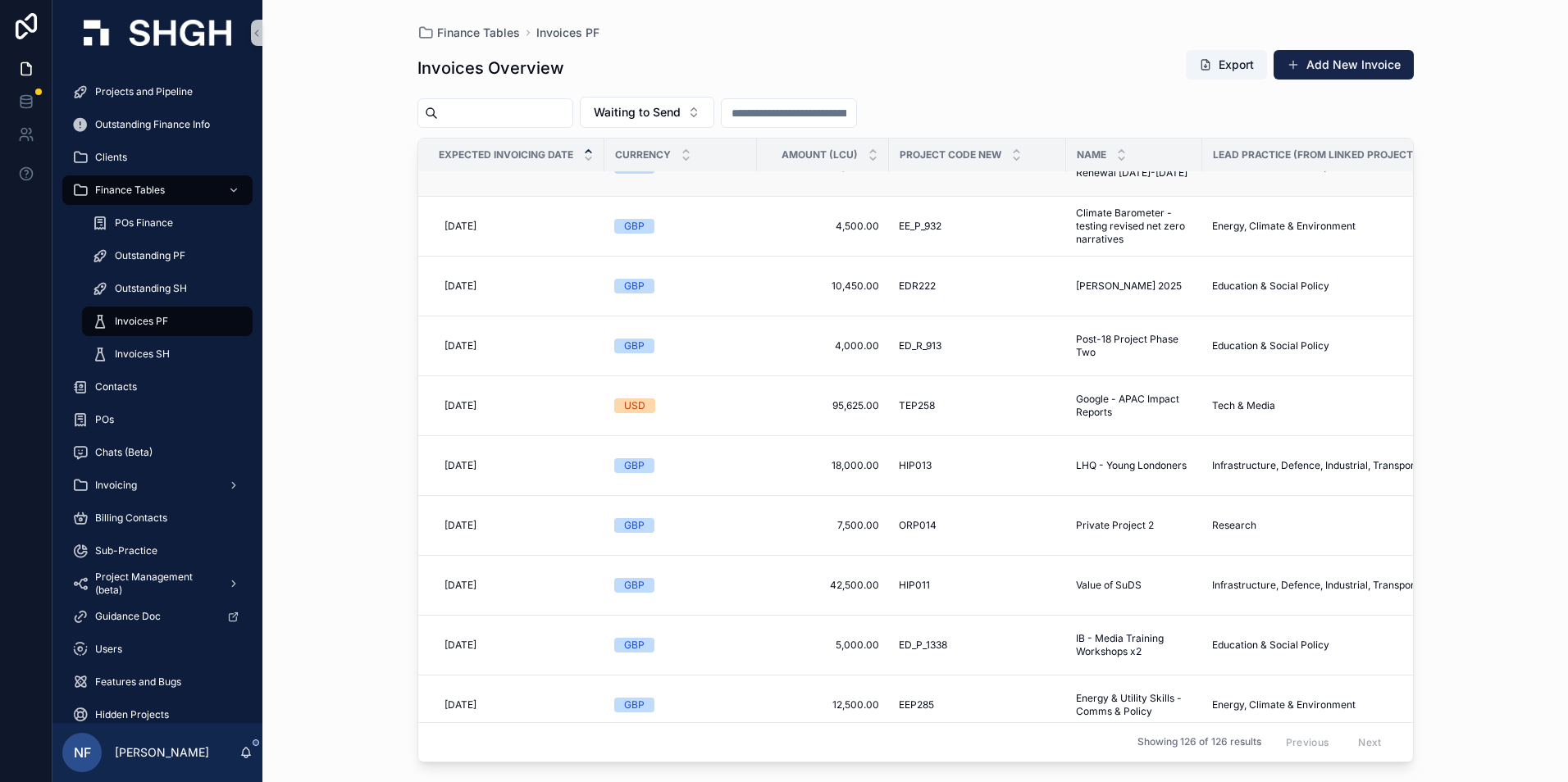
scroll to position [246, 0]
